Goal: Task Accomplishment & Management: Manage account settings

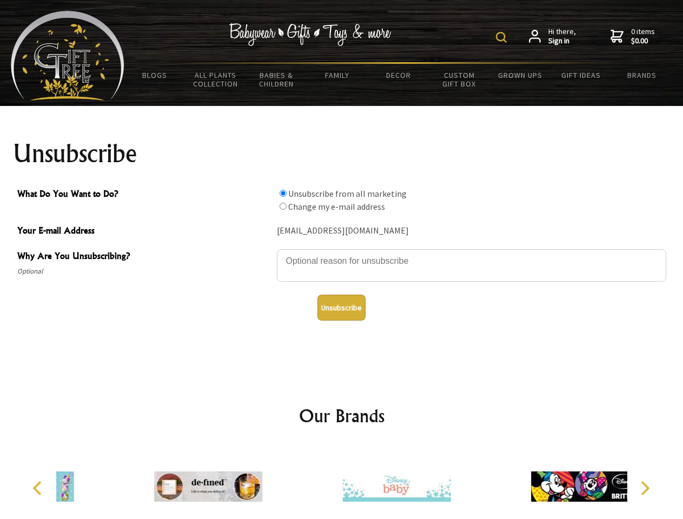
click at [503, 37] on img at bounding box center [501, 37] width 11 height 11
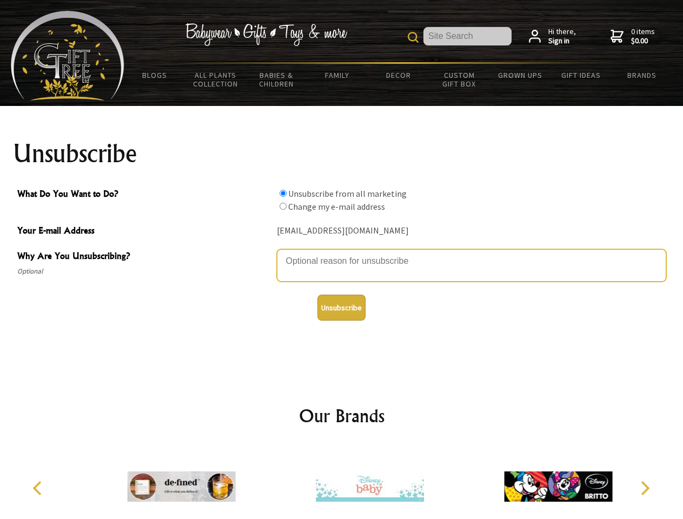
click at [342, 253] on textarea "Why Are You Unsubscribing?" at bounding box center [472, 265] width 390 height 32
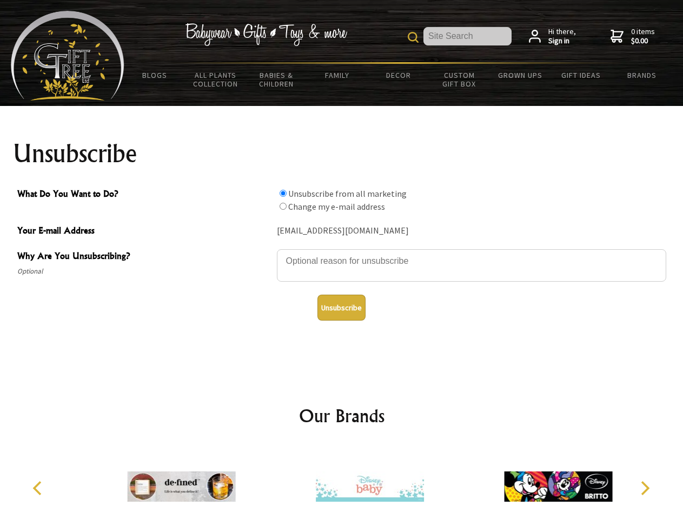
click at [283, 193] on input "What Do You Want to Do?" at bounding box center [283, 193] width 7 height 7
click at [283, 206] on input "What Do You Want to Do?" at bounding box center [283, 206] width 7 height 7
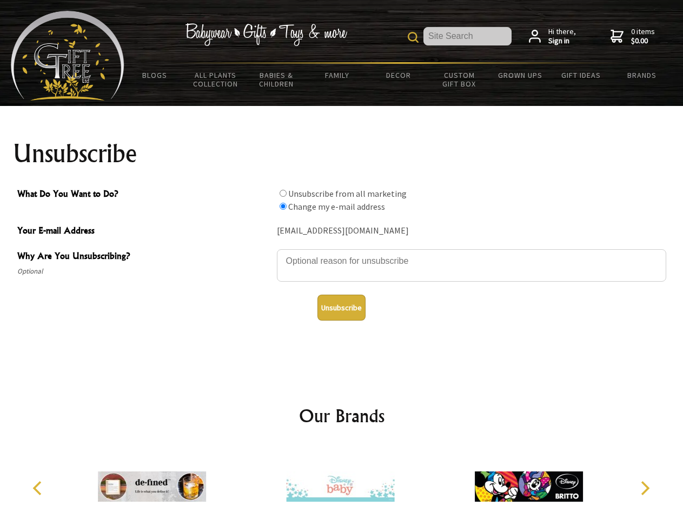
radio input "true"
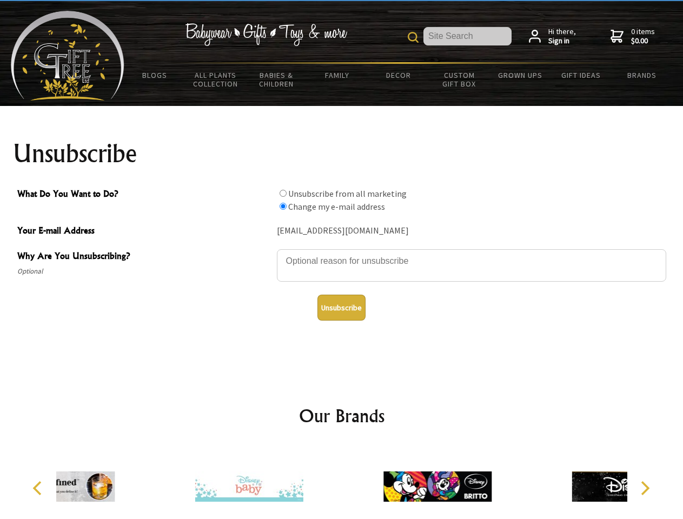
click at [341, 308] on button "Unsubscribe" at bounding box center [342, 308] width 48 height 26
click at [342, 483] on div at bounding box center [249, 488] width 188 height 84
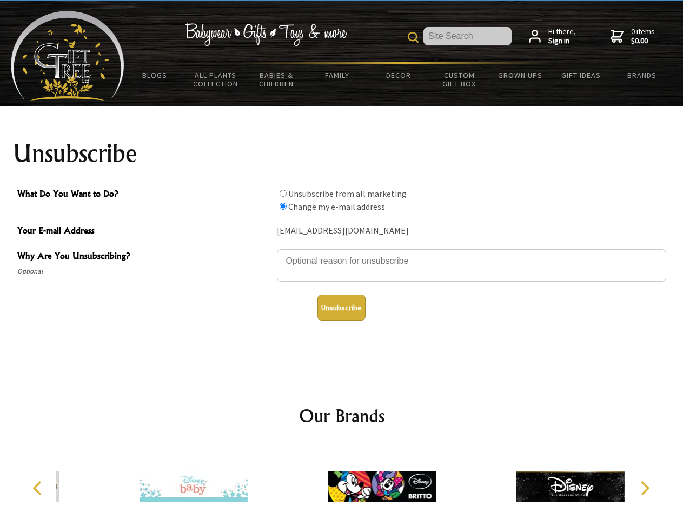
click at [39, 489] on icon "Previous" at bounding box center [38, 488] width 14 height 14
click at [645, 489] on icon "Next" at bounding box center [644, 488] width 14 height 14
